Goal: Task Accomplishment & Management: Manage account settings

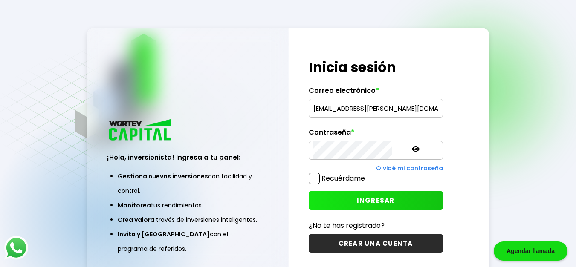
click at [395, 110] on input "[EMAIL_ADDRESS][PERSON_NAME][DOMAIN_NAME]" at bounding box center [376, 108] width 127 height 18
type input "[PERSON_NAME][EMAIL_ADDRESS][DOMAIN_NAME]"
click at [357, 203] on span "INGRESAR" at bounding box center [376, 200] width 38 height 9
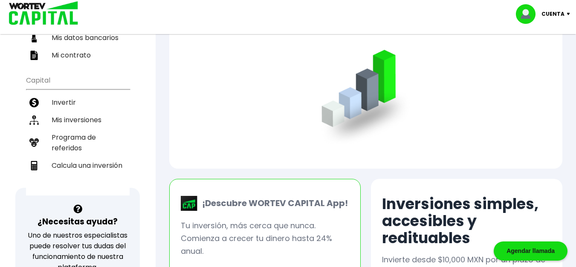
scroll to position [128, 0]
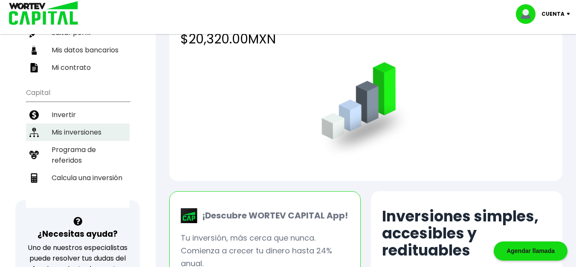
click at [69, 124] on li "Mis inversiones" at bounding box center [78, 132] width 104 height 17
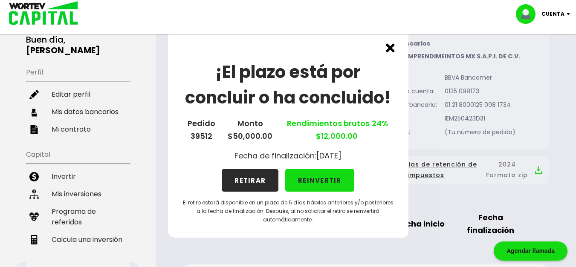
scroll to position [85, 0]
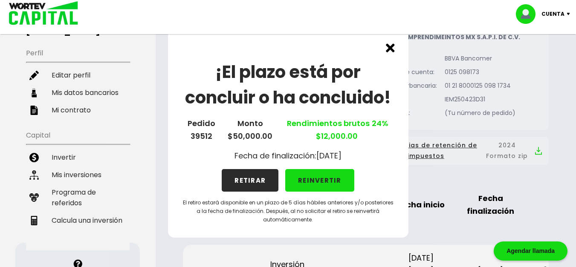
click at [246, 178] on button "RETIRAR" at bounding box center [250, 180] width 57 height 23
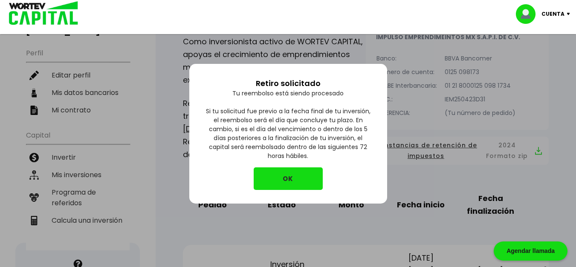
click at [272, 181] on button "OK" at bounding box center [288, 179] width 69 height 23
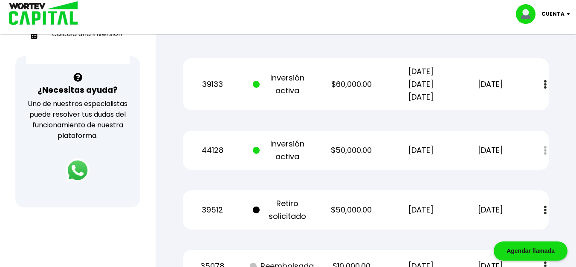
scroll to position [256, 0]
